Goal: Task Accomplishment & Management: Use online tool/utility

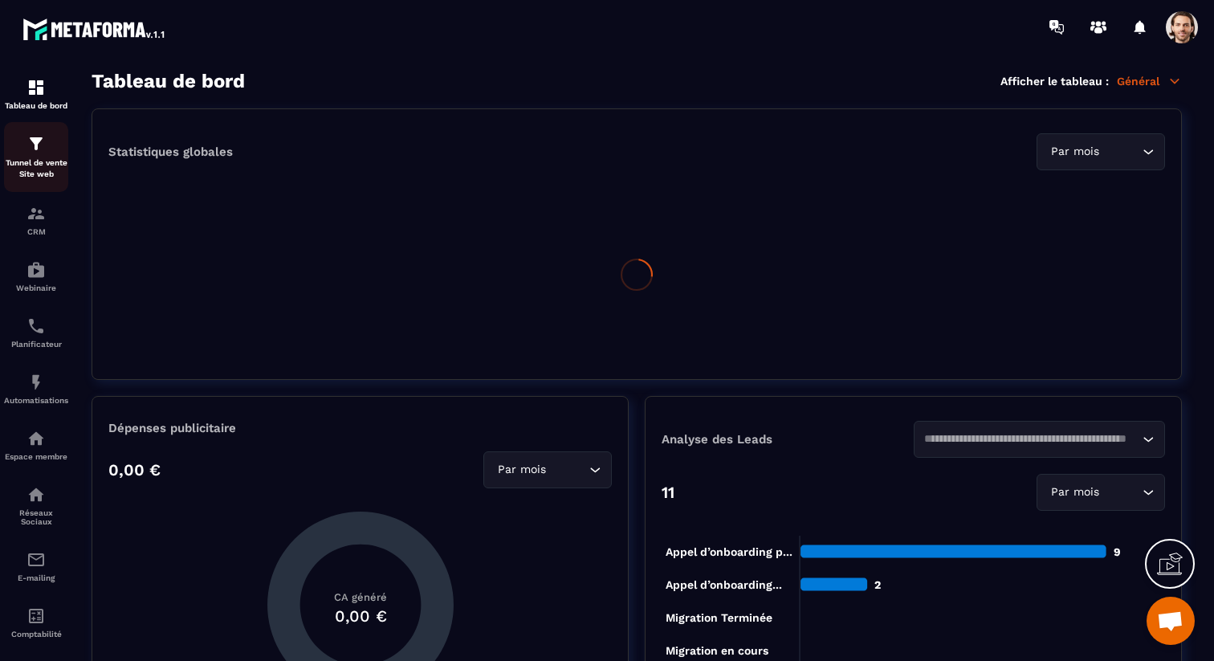
click at [29, 160] on p "Tunnel de vente Site web" at bounding box center [36, 168] width 64 height 22
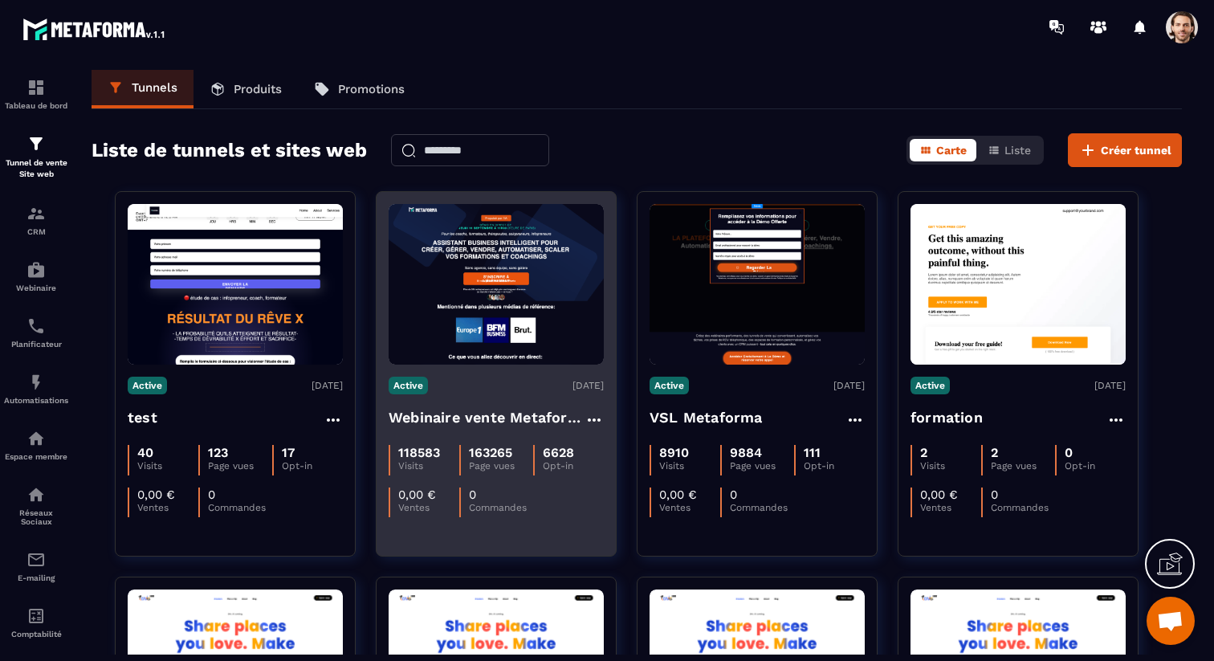
click at [429, 410] on h4 "Webinaire vente Metaforma" at bounding box center [487, 417] width 196 height 22
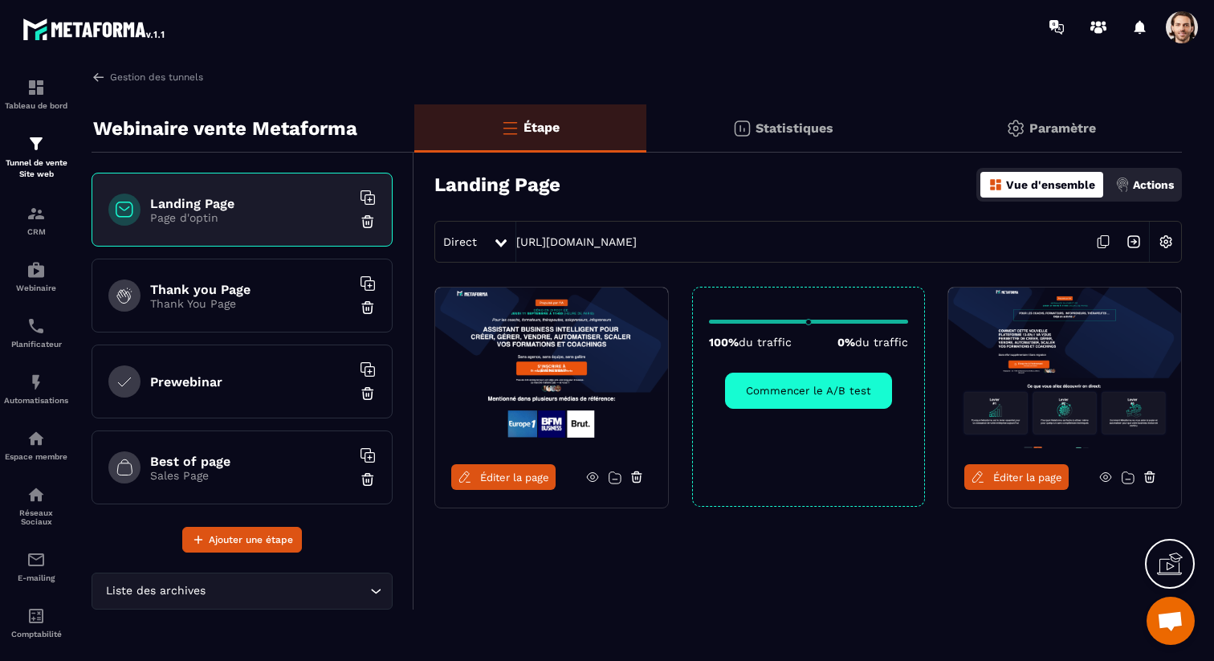
click at [1128, 240] on img at bounding box center [1133, 241] width 31 height 31
click at [1182, 20] on span at bounding box center [1182, 27] width 32 height 32
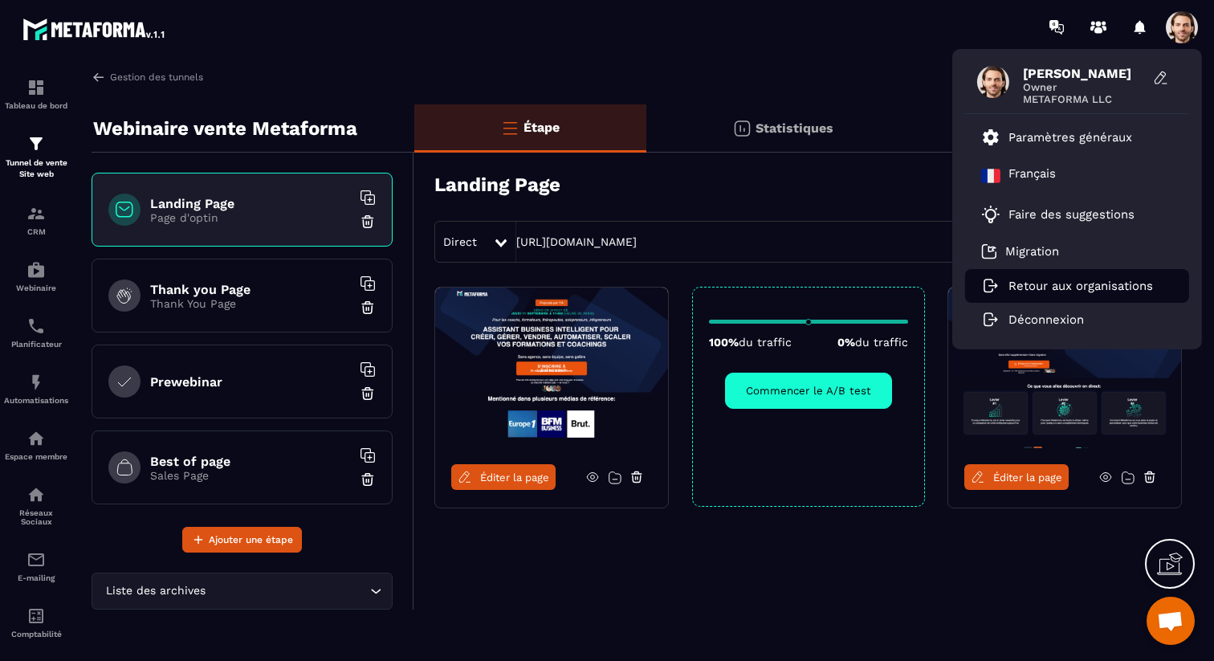
click at [1044, 281] on p "Retour aux organisations" at bounding box center [1080, 286] width 145 height 14
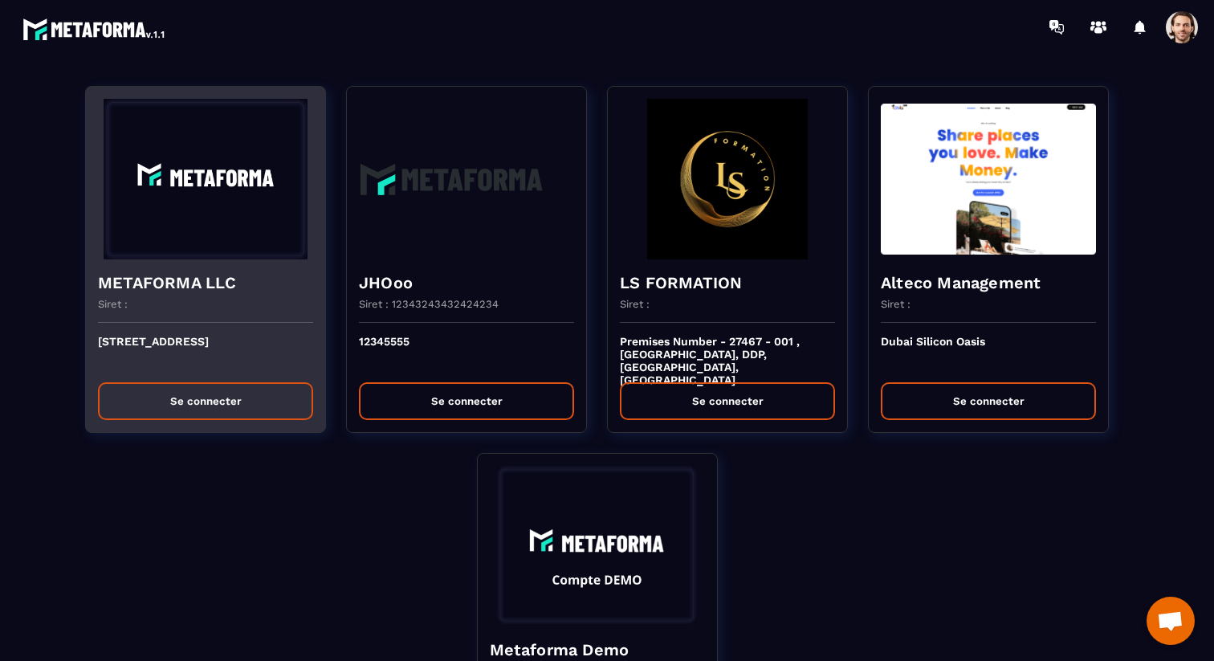
click at [193, 215] on img at bounding box center [205, 179] width 215 height 161
